Goal: Navigation & Orientation: Find specific page/section

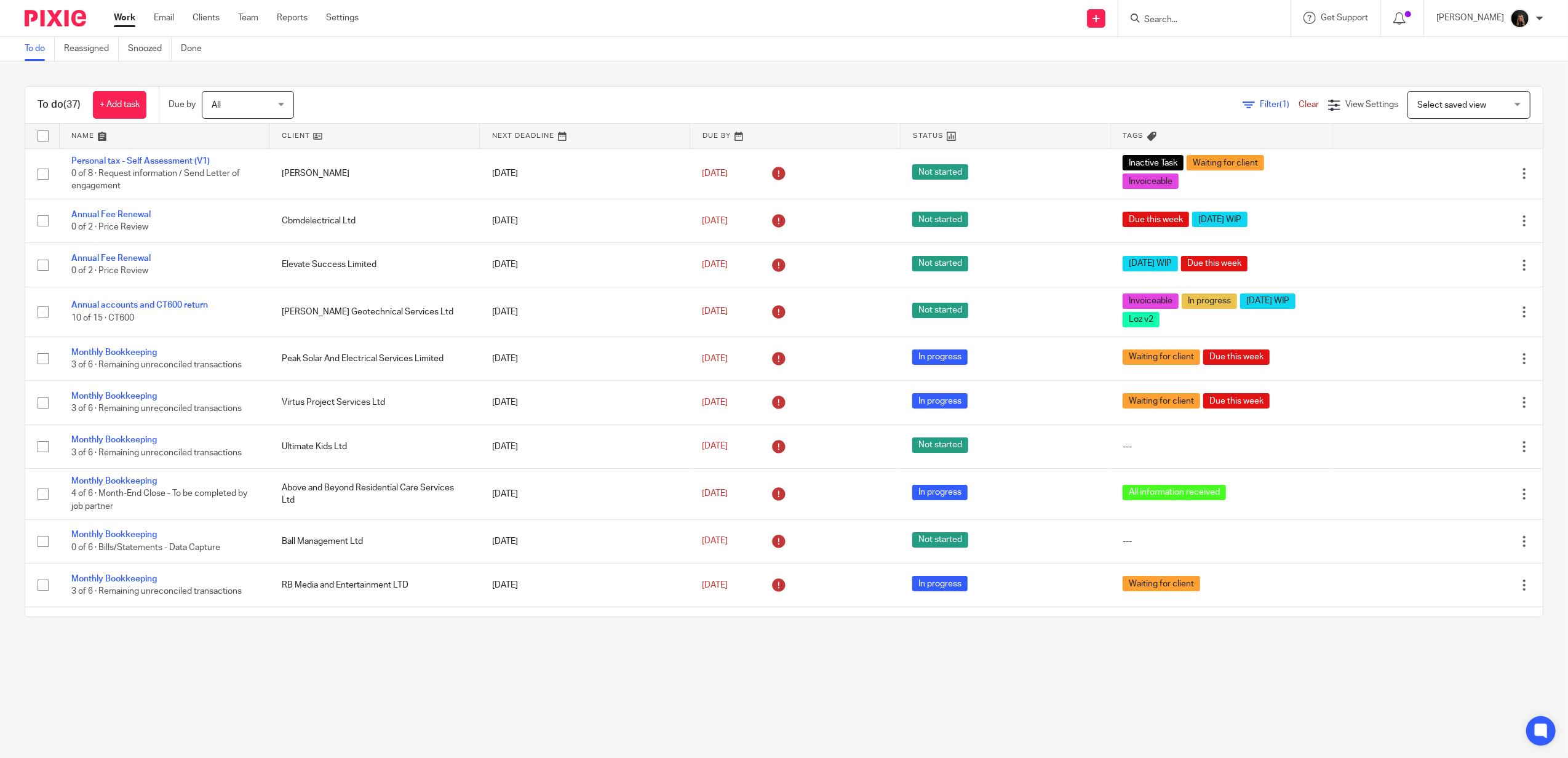
click at [237, 17] on ul "Work Email Clients Team Reports Settings" at bounding box center [246, 17] width 264 height 12
click at [264, 19] on ul "Work Email Clients Team Reports Settings" at bounding box center [246, 17] width 264 height 12
click at [256, 19] on link "Team" at bounding box center [248, 17] width 20 height 12
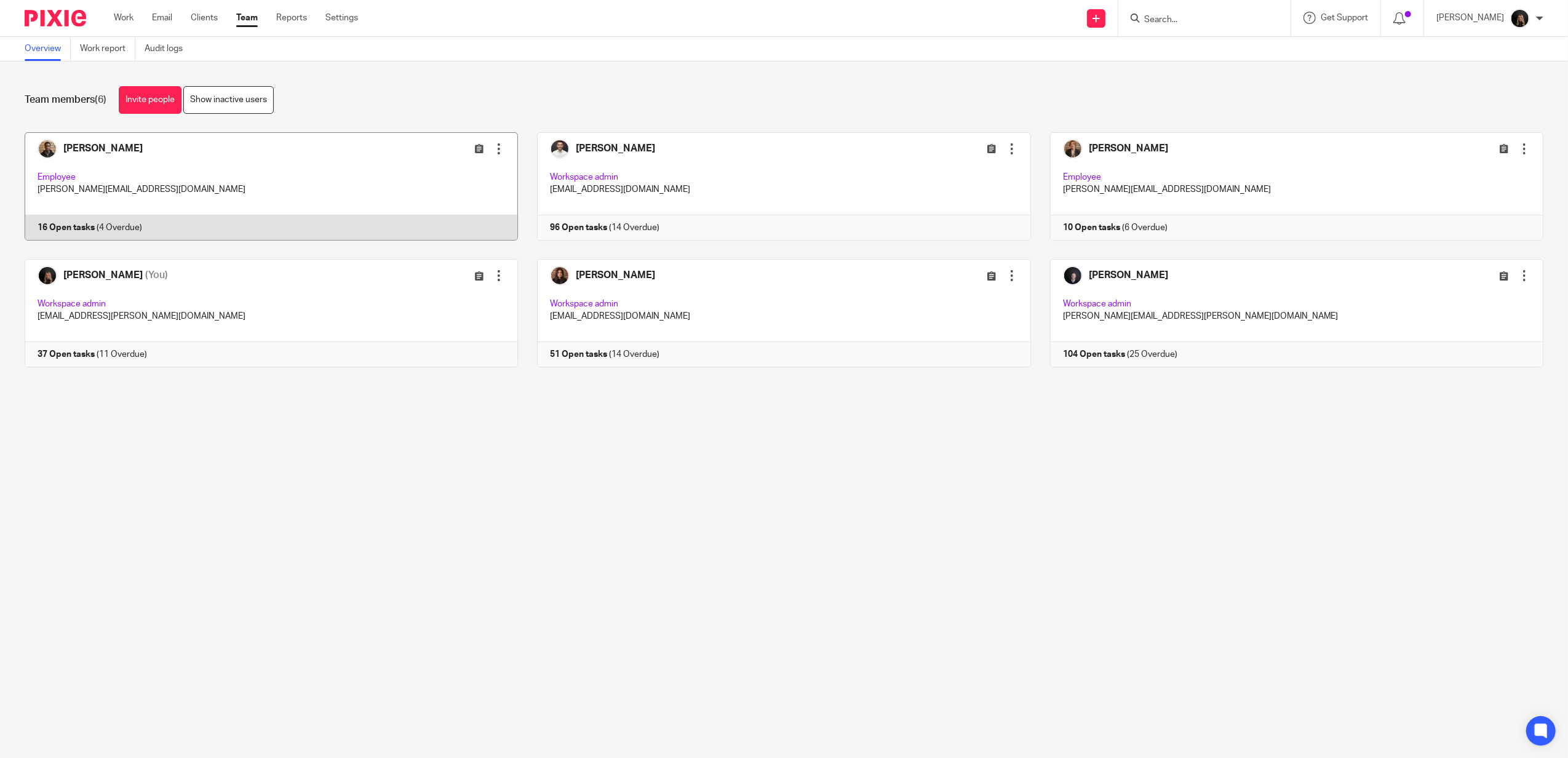
click at [175, 168] on link at bounding box center [261, 186] width 512 height 108
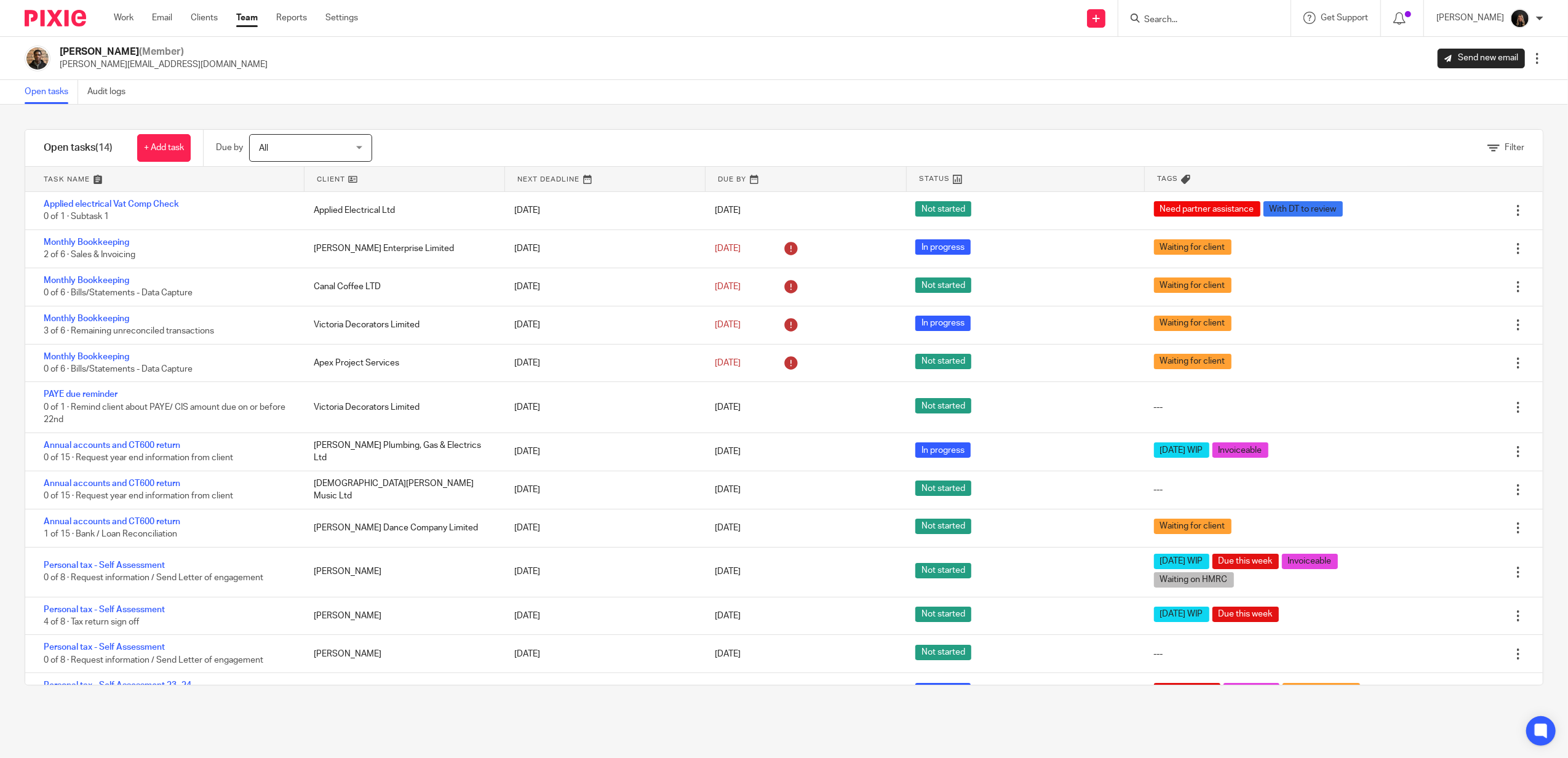
click at [55, 171] on link at bounding box center [164, 179] width 279 height 24
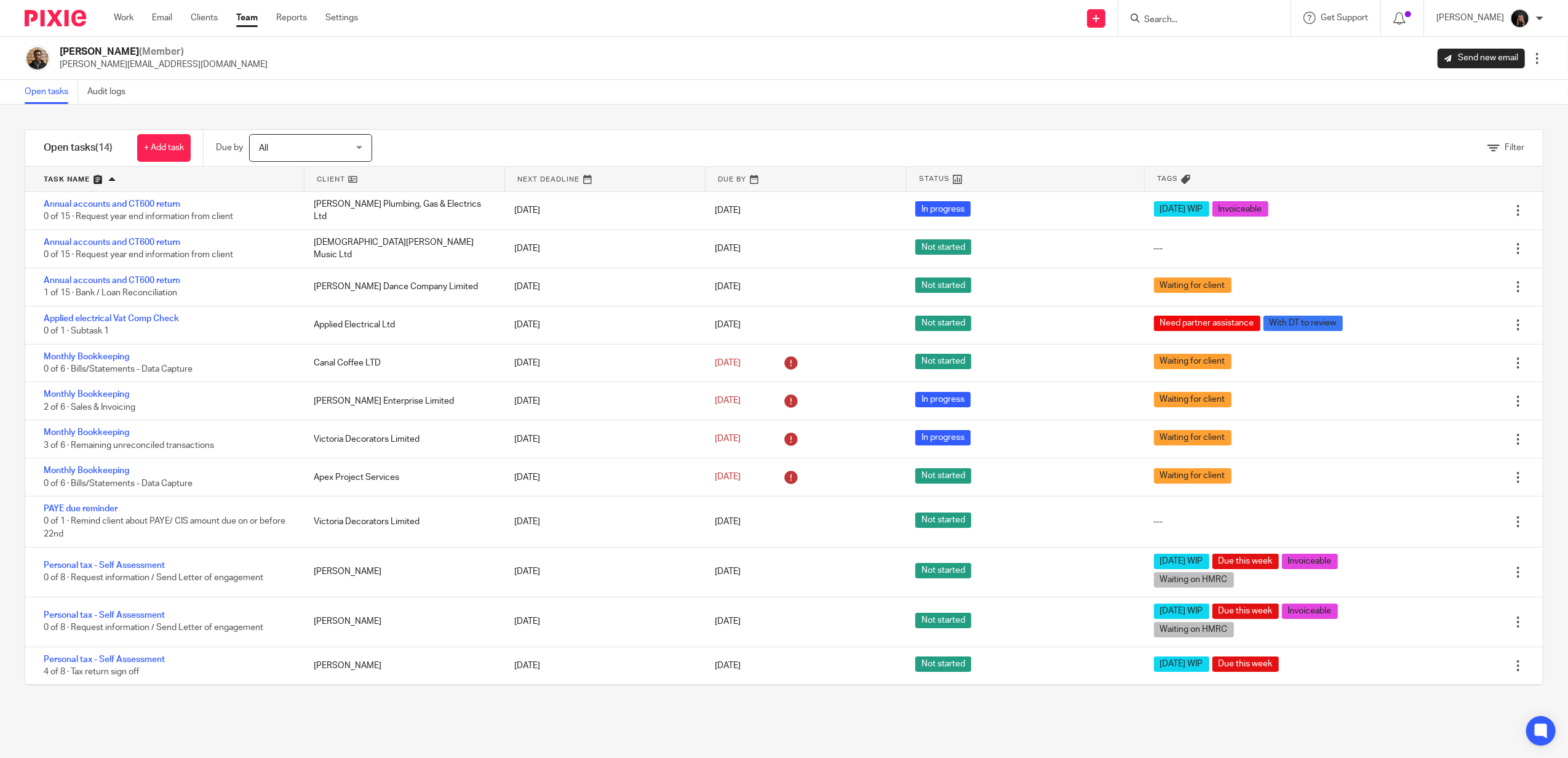
click at [55, 171] on link at bounding box center [164, 179] width 279 height 24
